Goal: Task Accomplishment & Management: Use online tool/utility

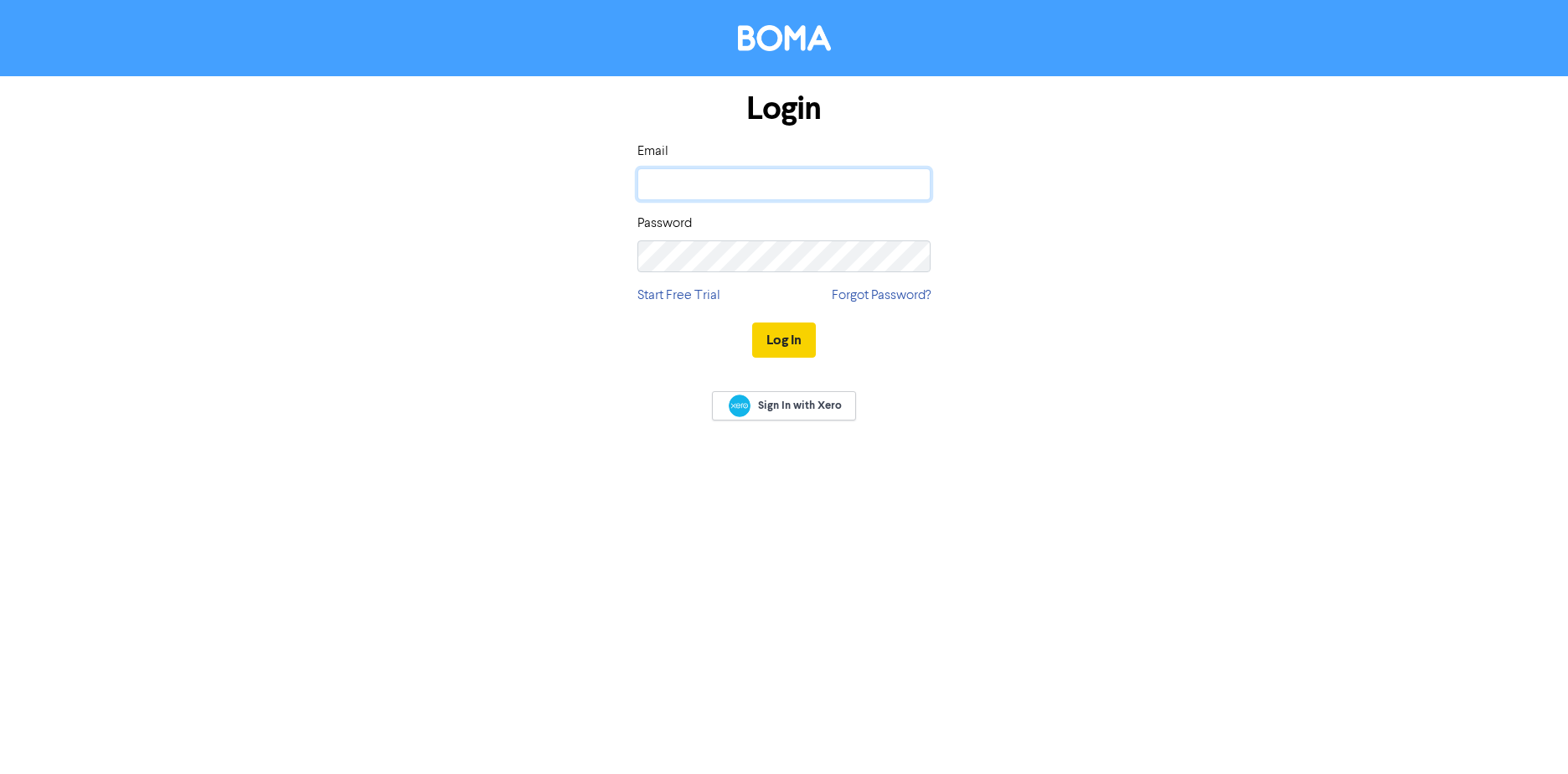
type input "[PERSON_NAME][EMAIL_ADDRESS][DOMAIN_NAME]"
click at [777, 336] on button "Log In" at bounding box center [784, 340] width 63 height 35
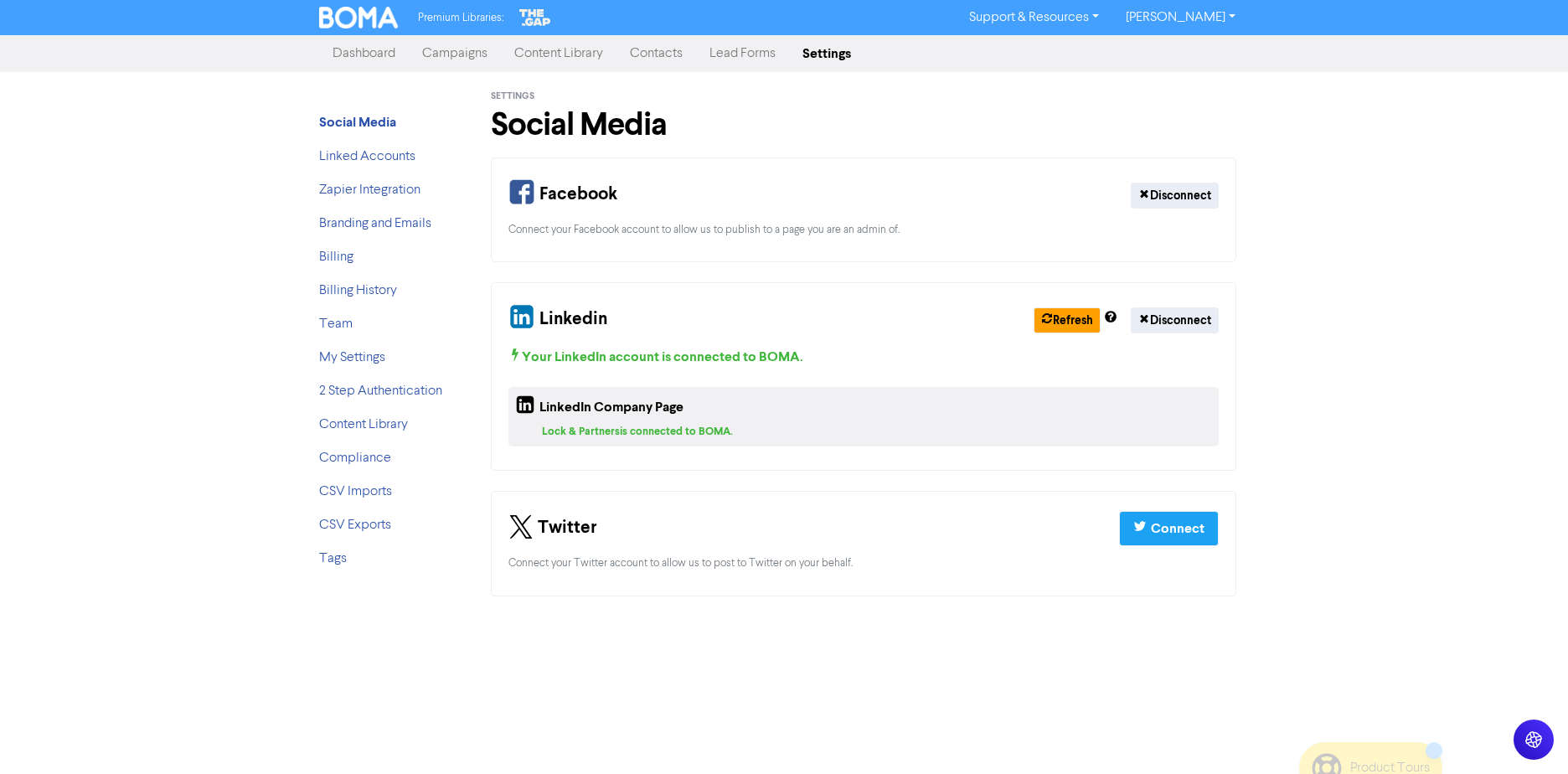
drag, startPoint x: 441, startPoint y: 47, endPoint x: 468, endPoint y: 59, distance: 29.5
click at [441, 46] on link "Campaigns" at bounding box center [455, 53] width 92 height 33
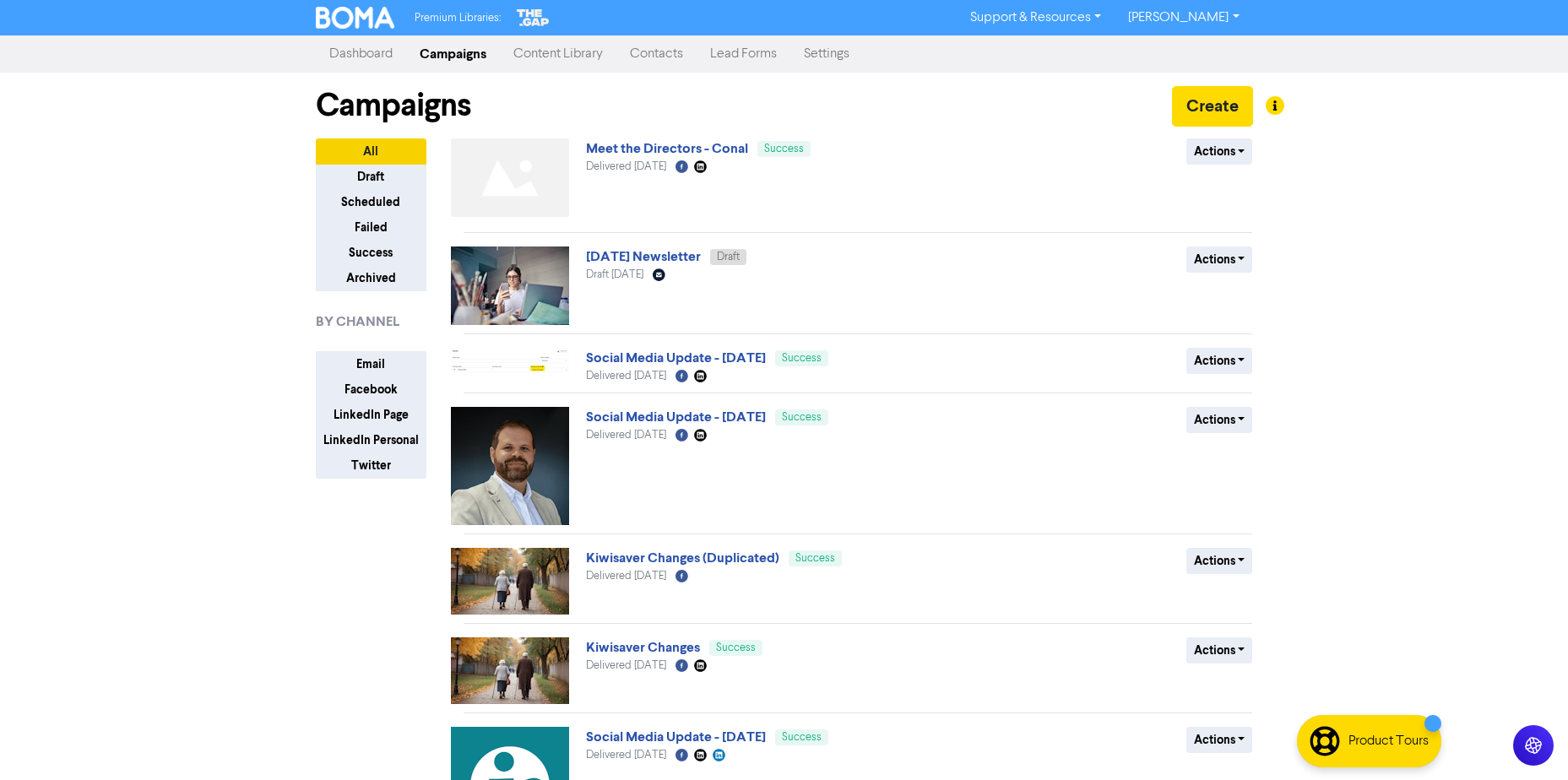
click at [701, 261] on link "[DATE] Newsletter" at bounding box center [643, 257] width 115 height 17
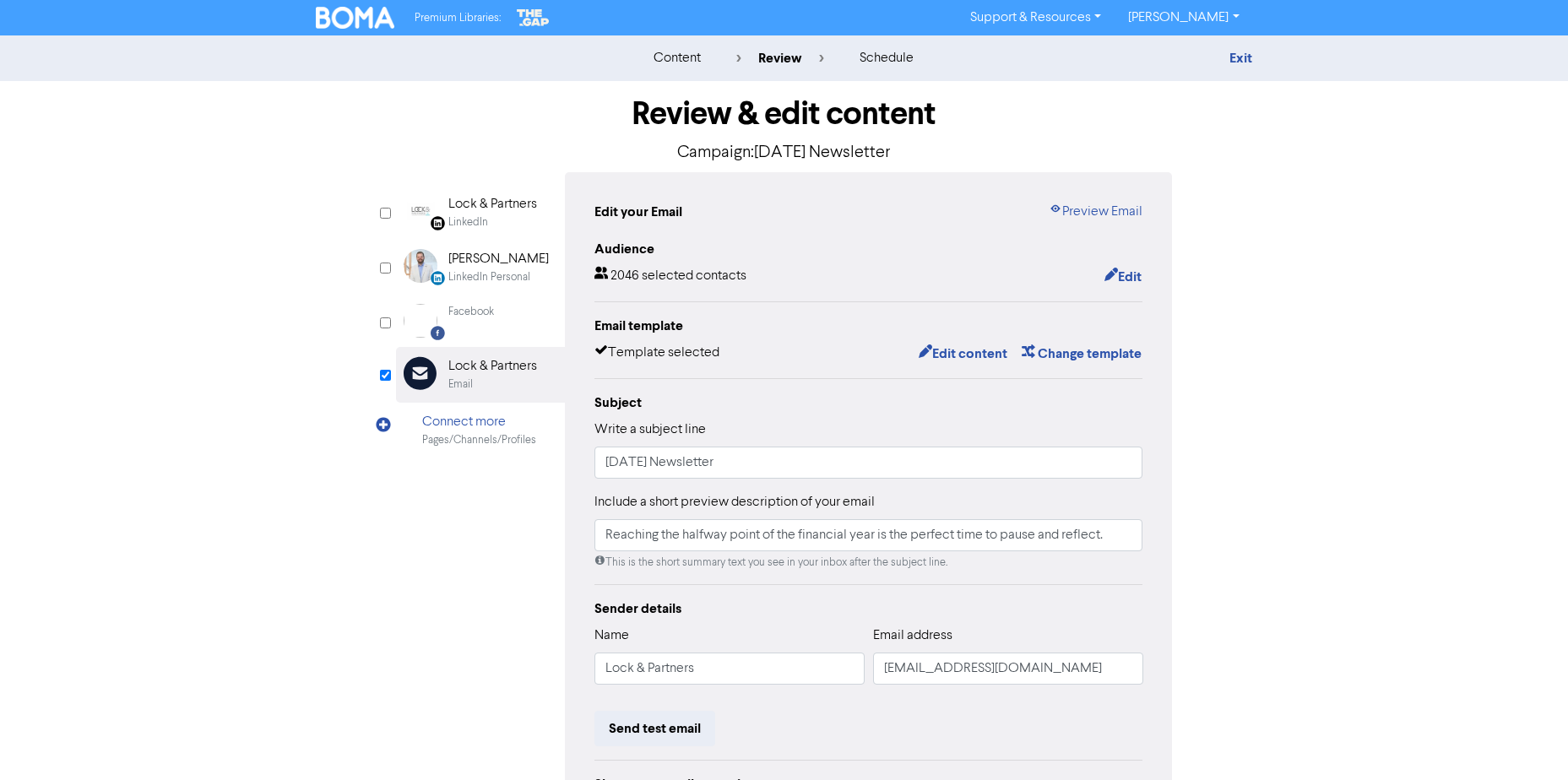
click at [678, 59] on div "content" at bounding box center [677, 59] width 47 height 21
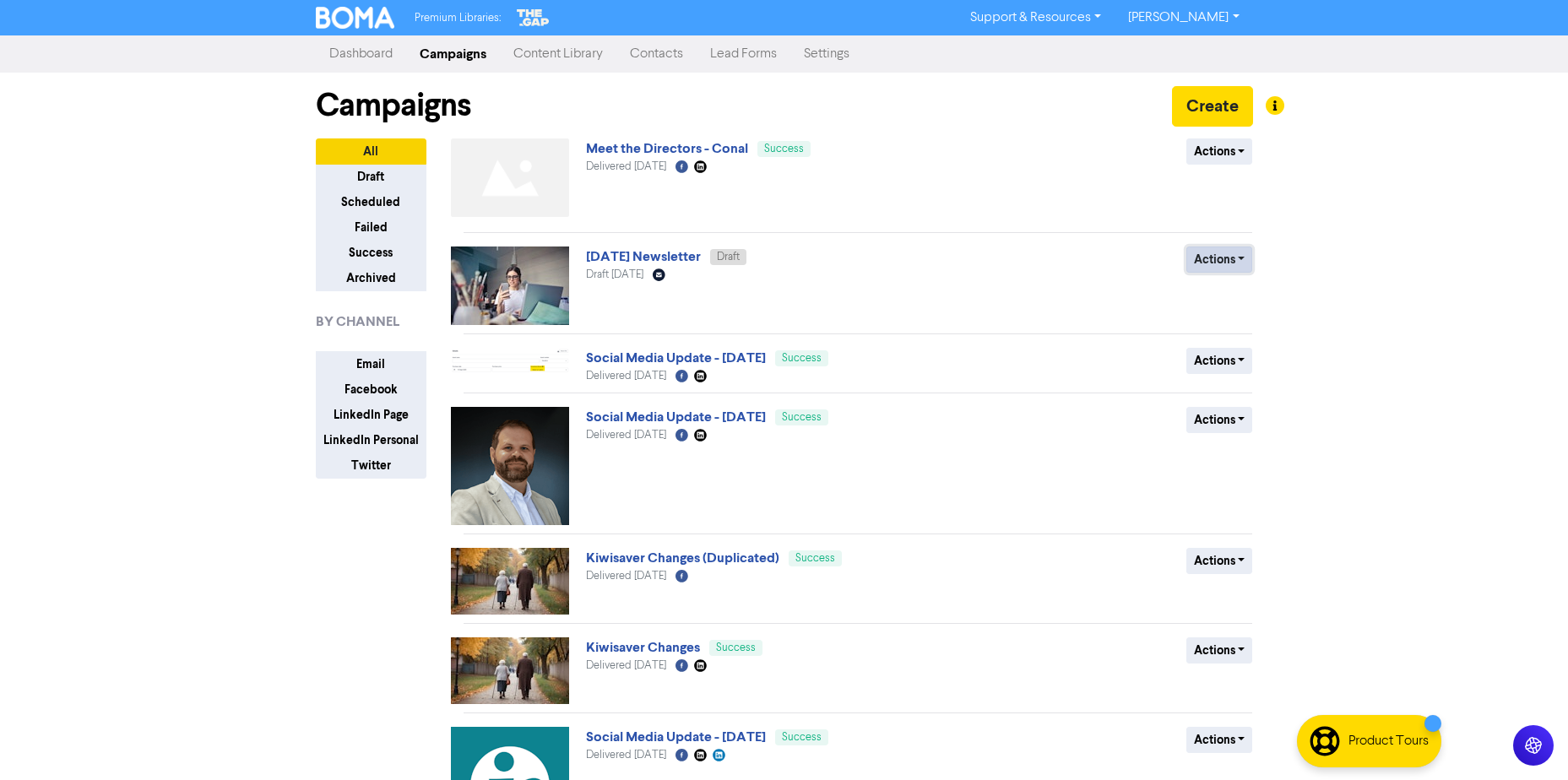
click at [1247, 255] on button "Actions" at bounding box center [1219, 259] width 66 height 26
click at [740, 260] on span "Draft" at bounding box center [728, 257] width 22 height 11
click at [665, 250] on link "[DATE] Newsletter" at bounding box center [643, 257] width 115 height 17
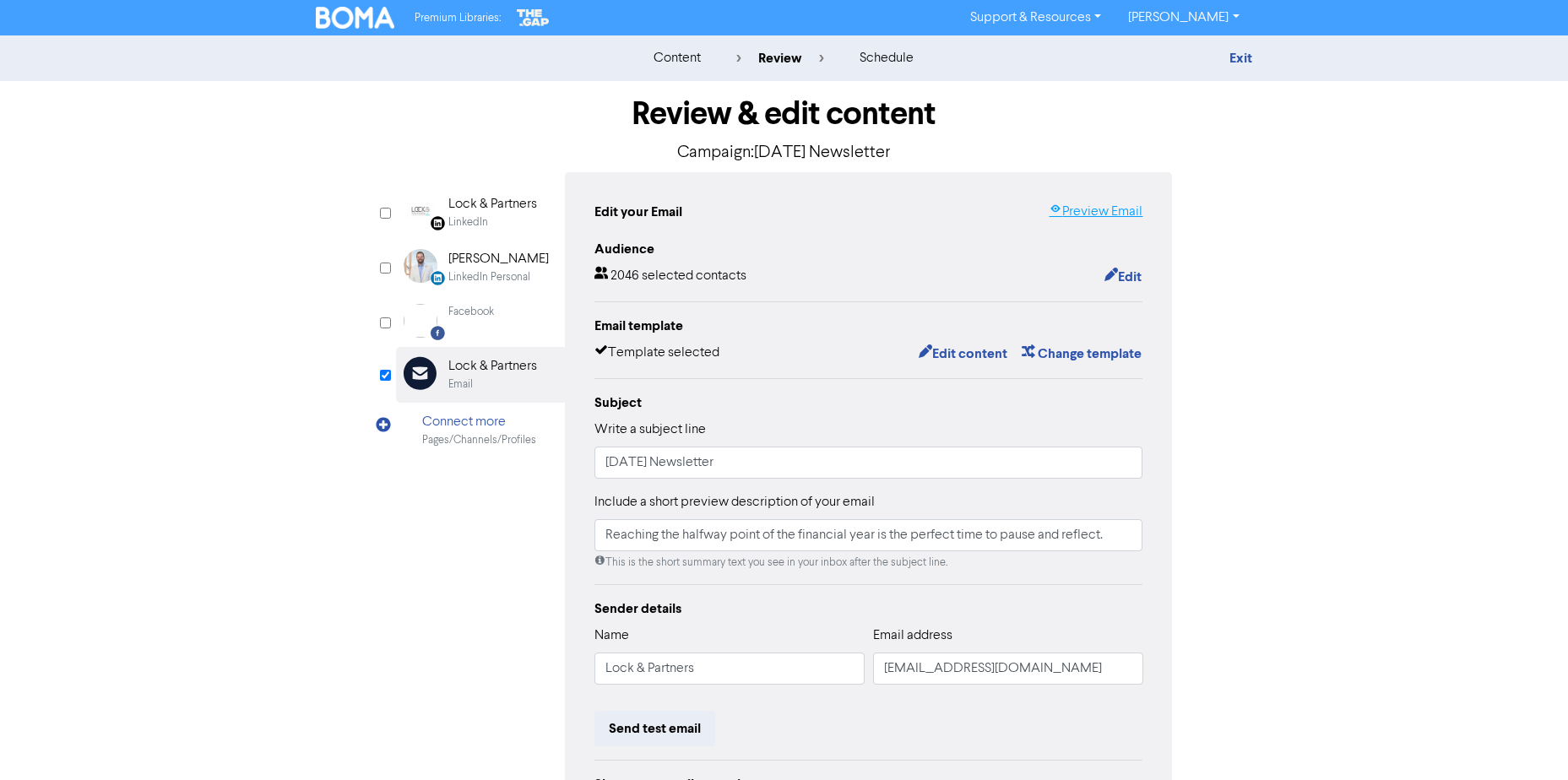
click at [1117, 214] on link "Preview Email" at bounding box center [1095, 212] width 94 height 21
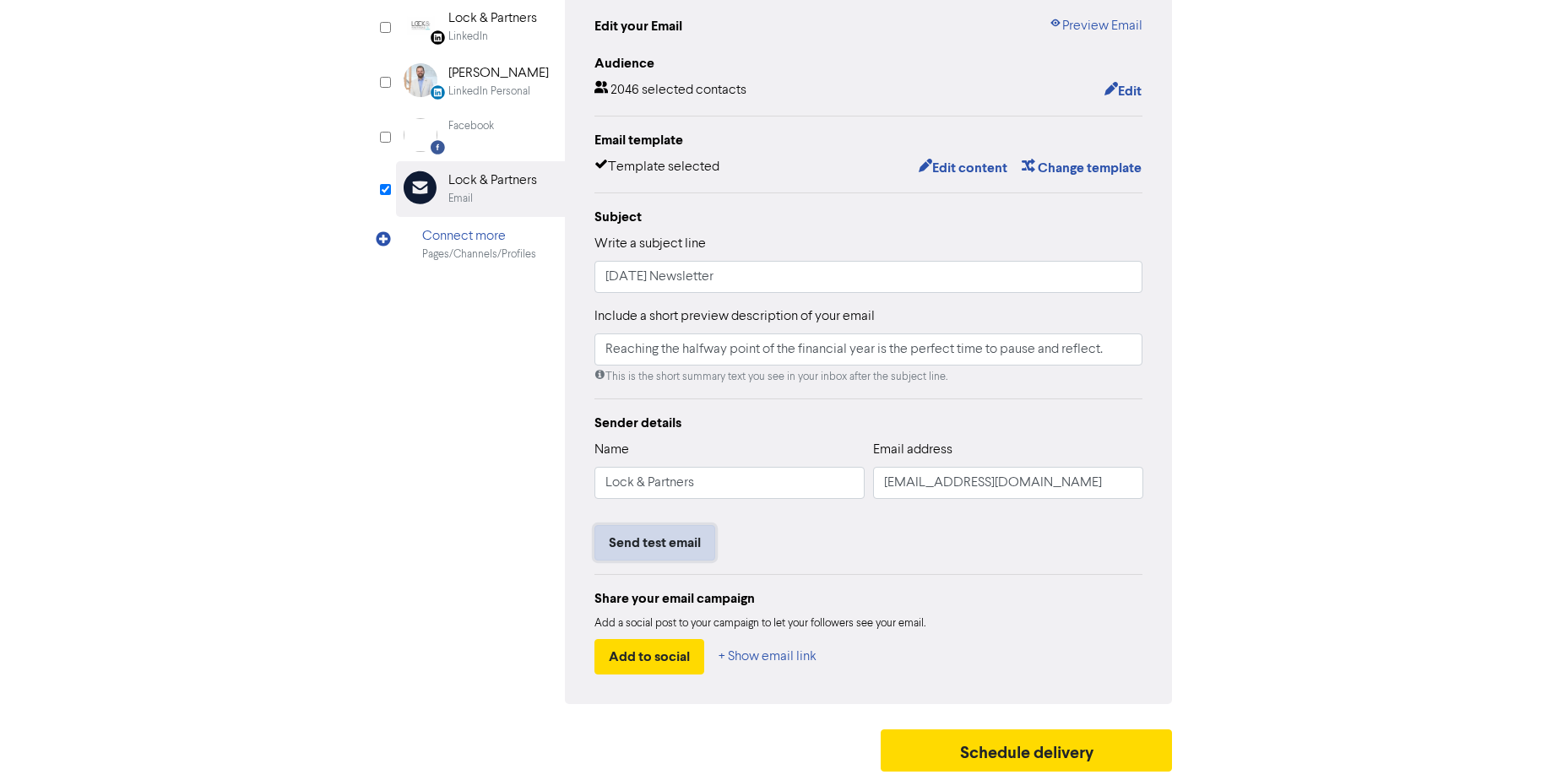
click at [685, 538] on button "Send test email" at bounding box center [655, 542] width 121 height 35
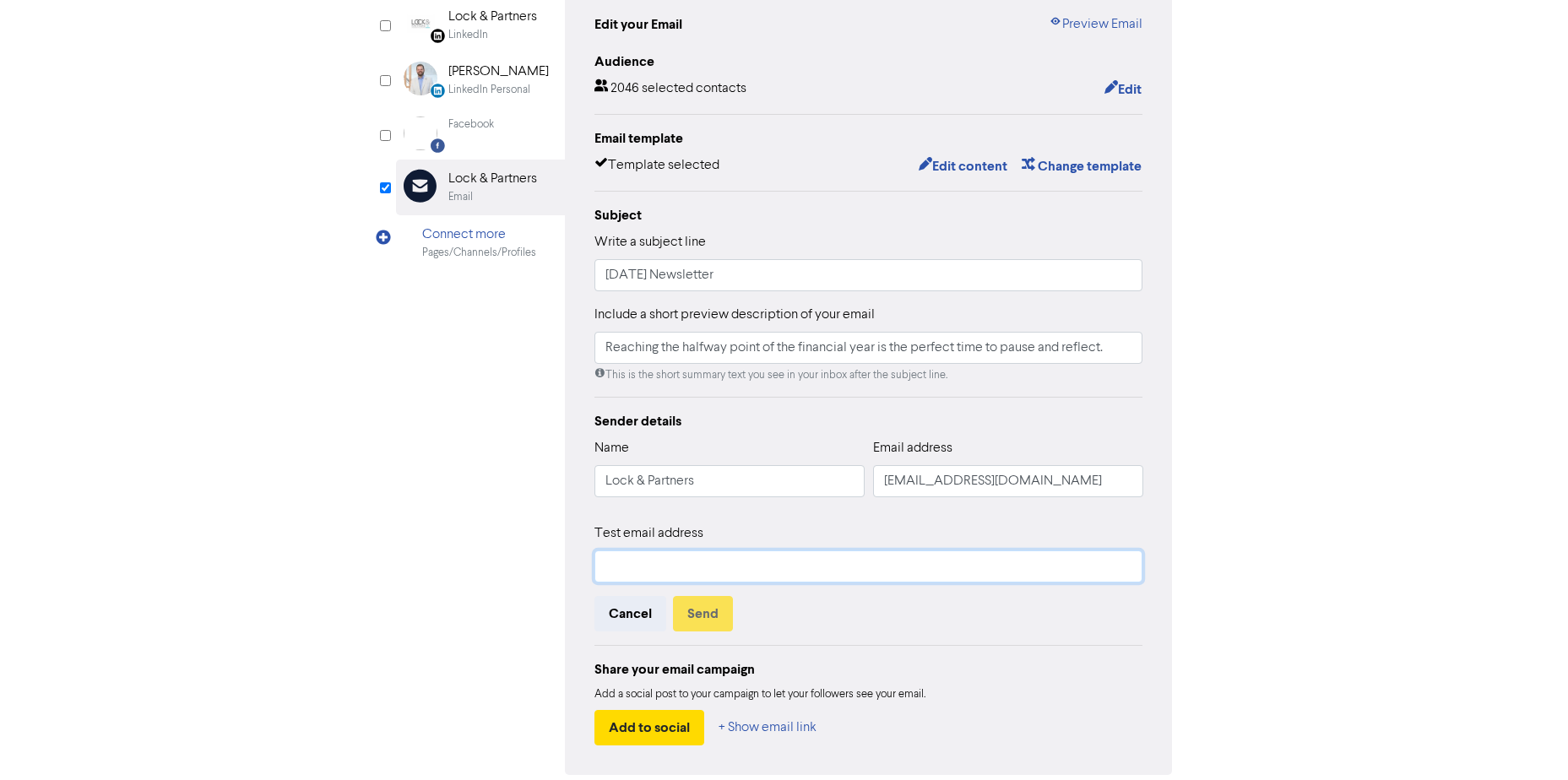
click at [680, 558] on input "text" at bounding box center [869, 566] width 549 height 32
type input "[PERSON_NAME][EMAIL_ADDRESS][DOMAIN_NAME]"
click at [717, 617] on button "Send" at bounding box center [703, 613] width 60 height 35
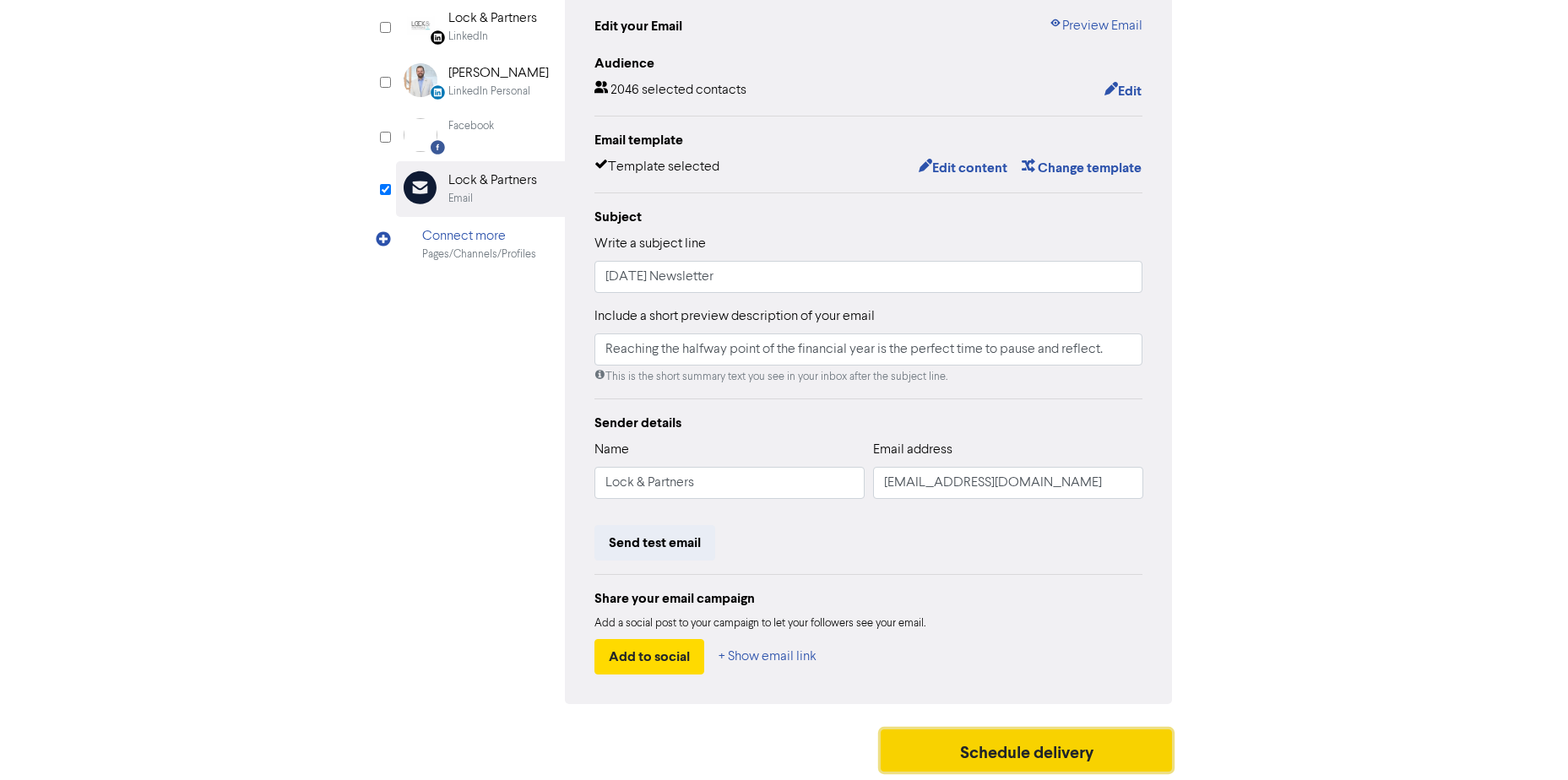
click at [953, 745] on button "Schedule delivery" at bounding box center [1027, 750] width 292 height 42
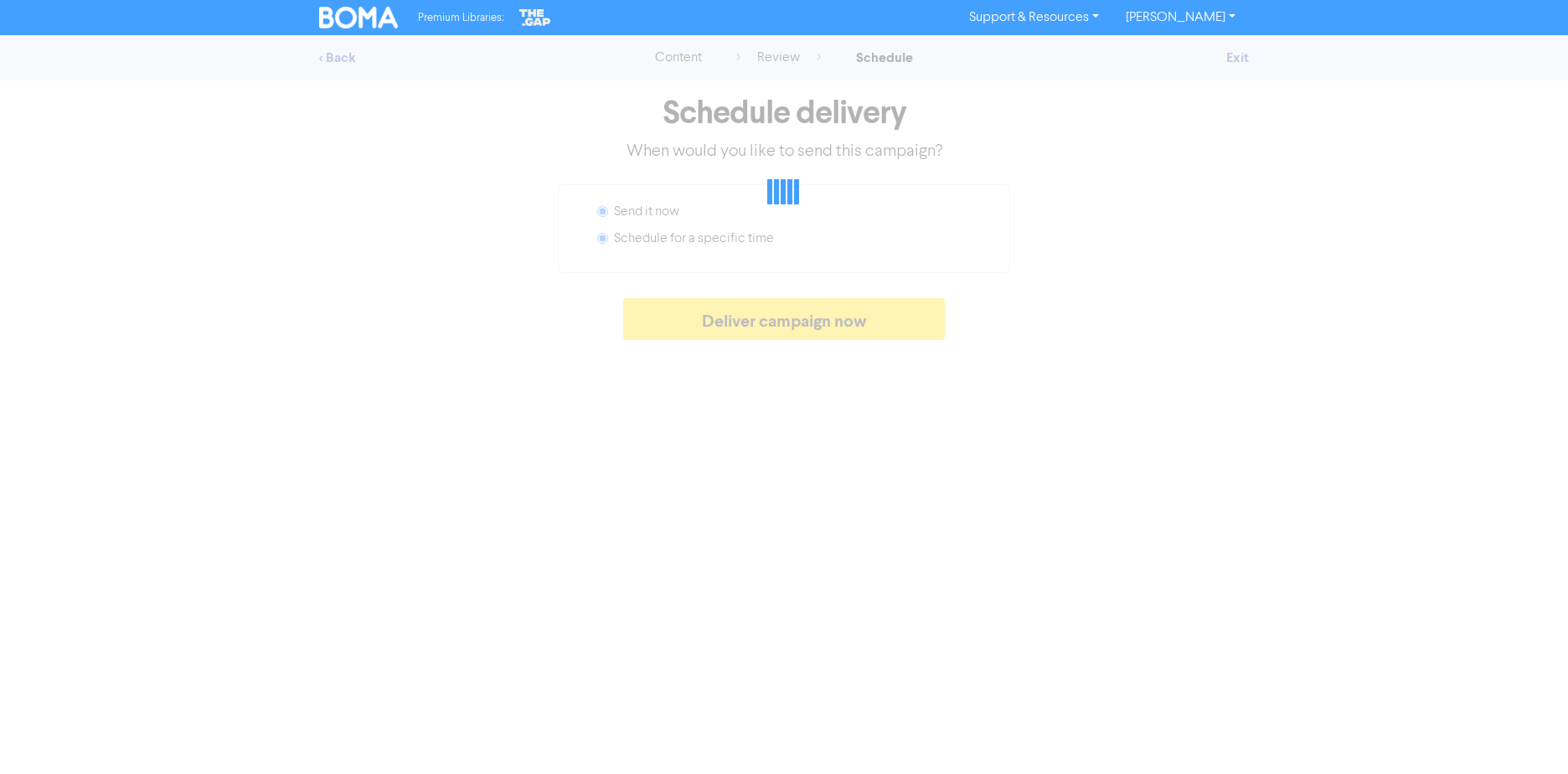
radio input "false"
radio input "true"
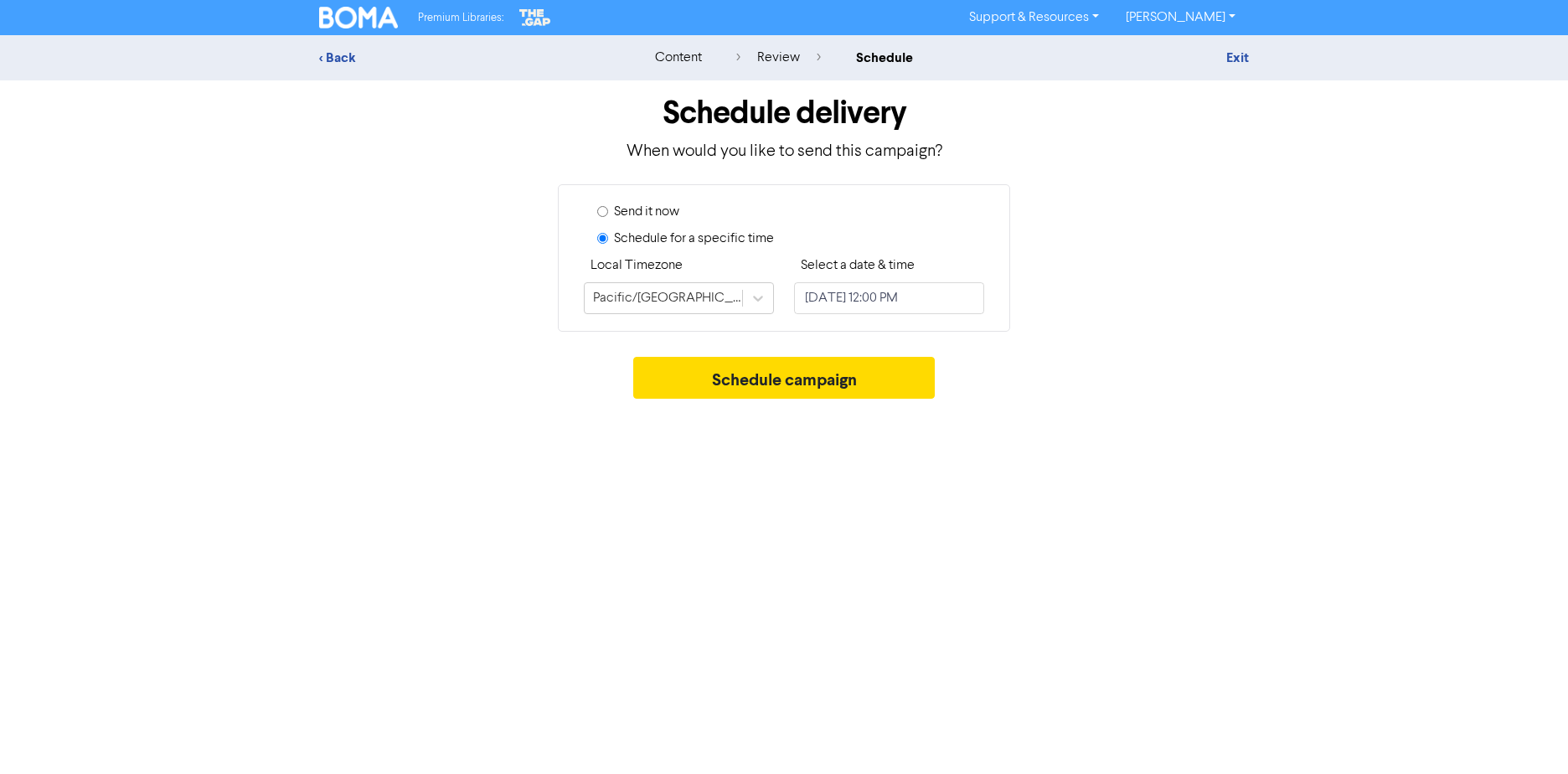
click at [625, 215] on label "Send it now" at bounding box center [646, 212] width 65 height 21
click at [608, 215] on input "Send it now" at bounding box center [602, 211] width 11 height 11
radio input "true"
radio input "false"
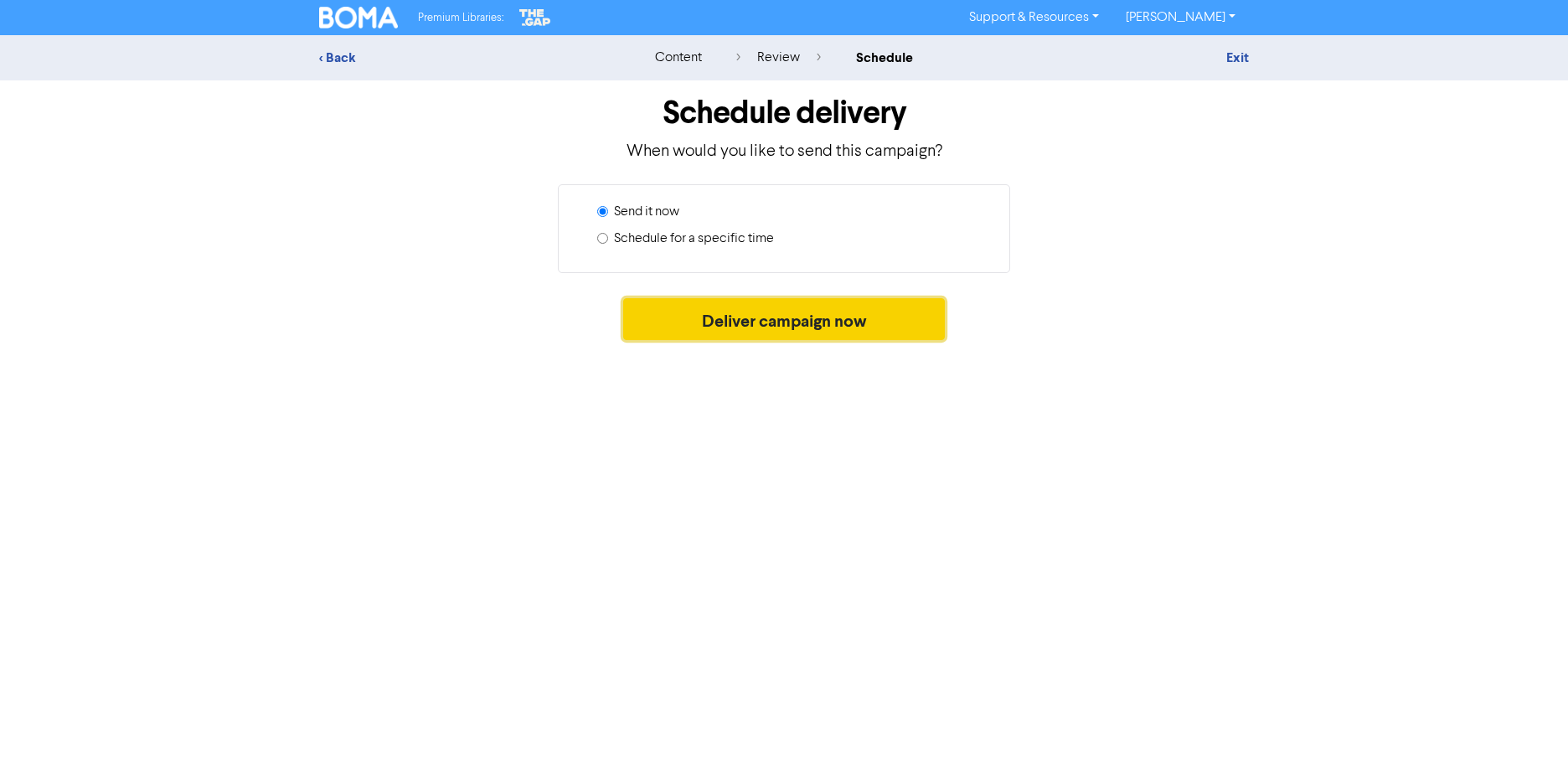
click at [763, 320] on button "Deliver campaign now" at bounding box center [784, 319] width 322 height 42
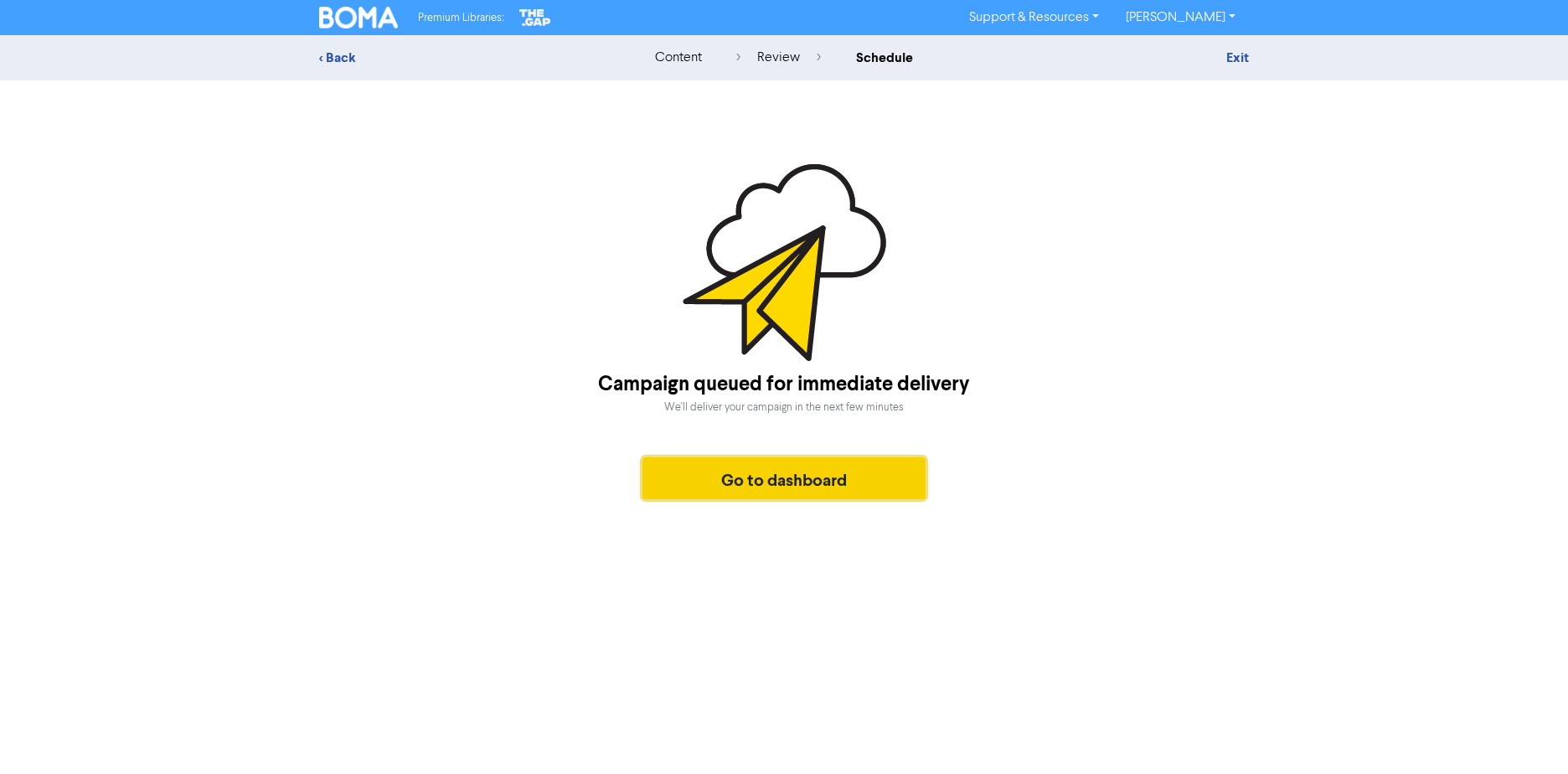
click at [796, 486] on button "Go to dashboard" at bounding box center [783, 478] width 283 height 42
